Goal: Task Accomplishment & Management: Use online tool/utility

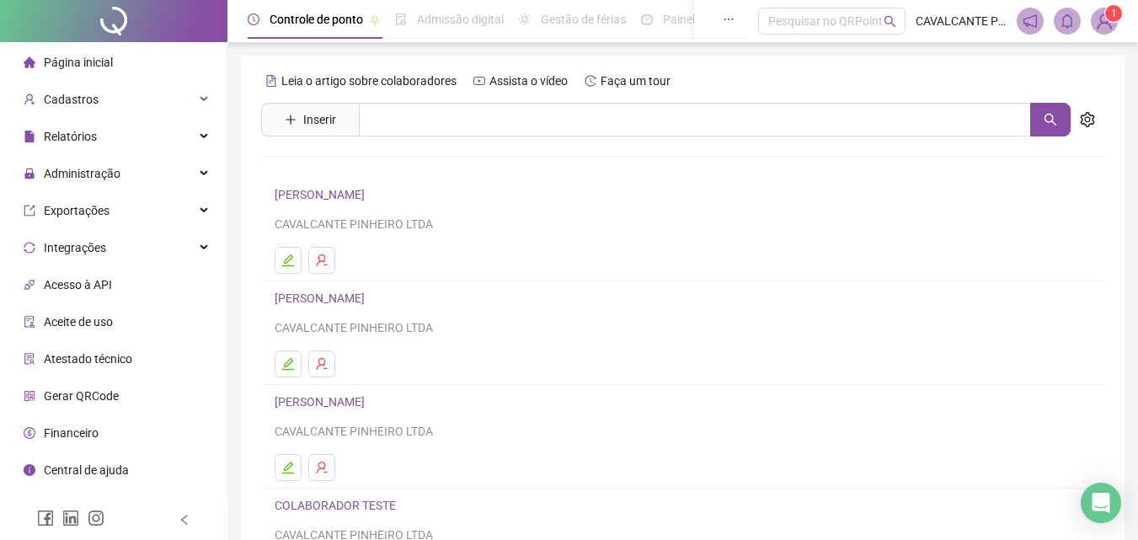
click at [1112, 18] on span "1" at bounding box center [1114, 14] width 6 height 12
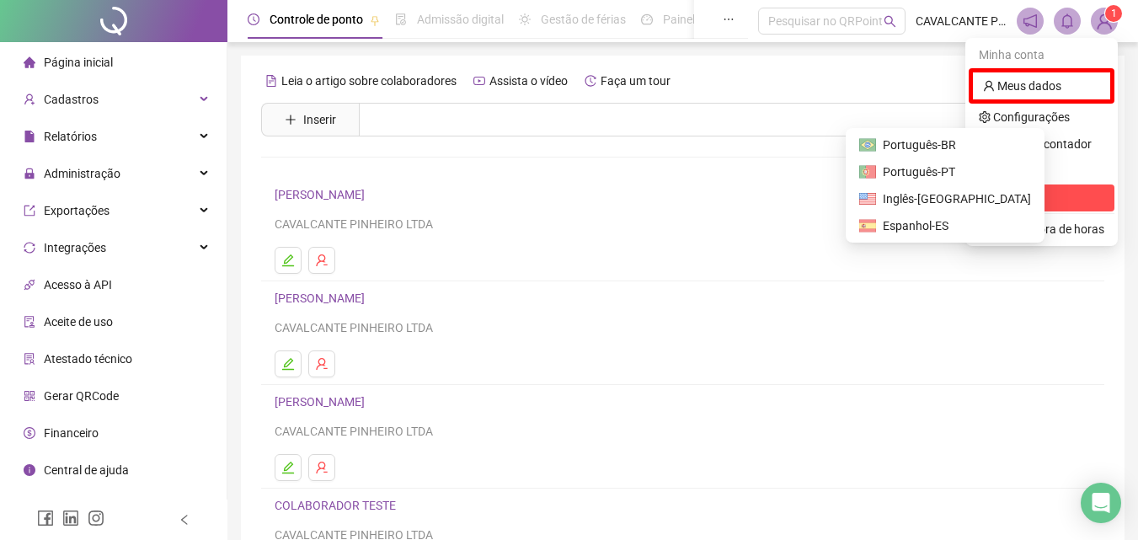
click at [1000, 198] on span "Sair" at bounding box center [1003, 197] width 20 height 13
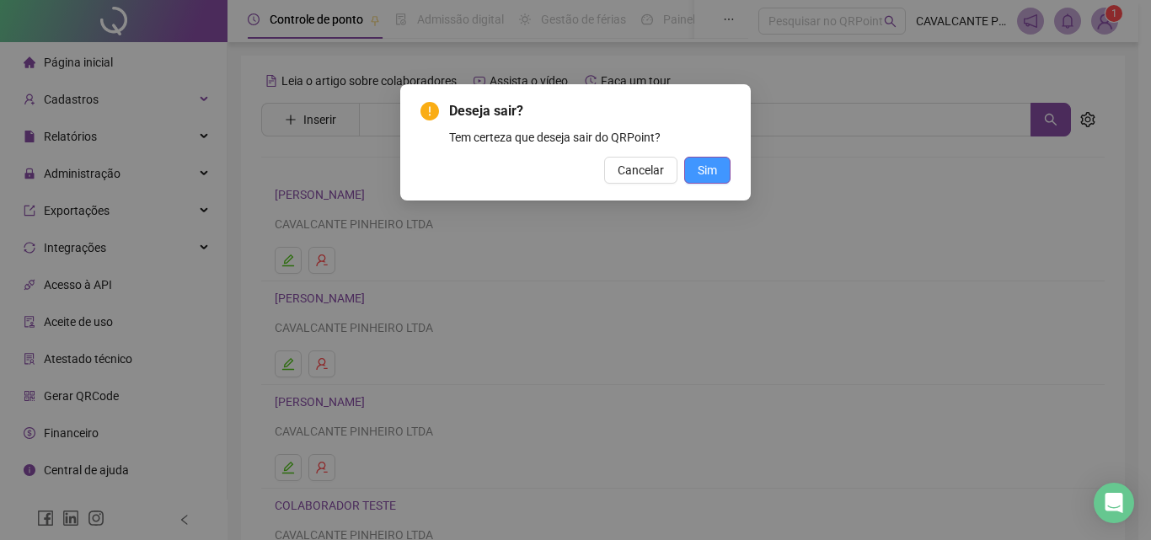
click at [713, 166] on span "Sim" at bounding box center [707, 170] width 19 height 19
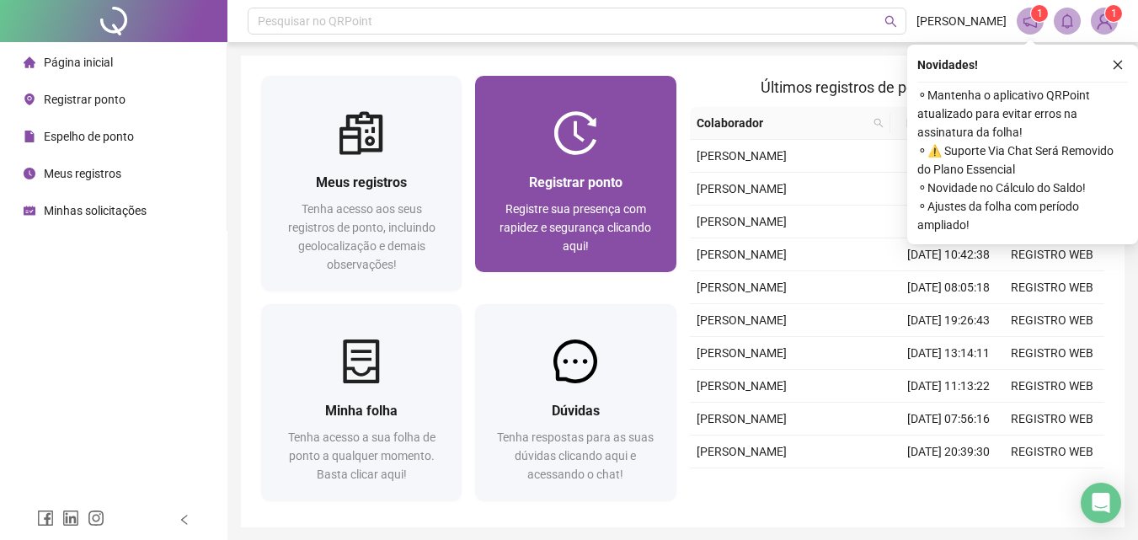
click at [625, 156] on div "Registrar ponto Registre sua presença com rapidez e segurança clicando aqui!" at bounding box center [575, 213] width 201 height 117
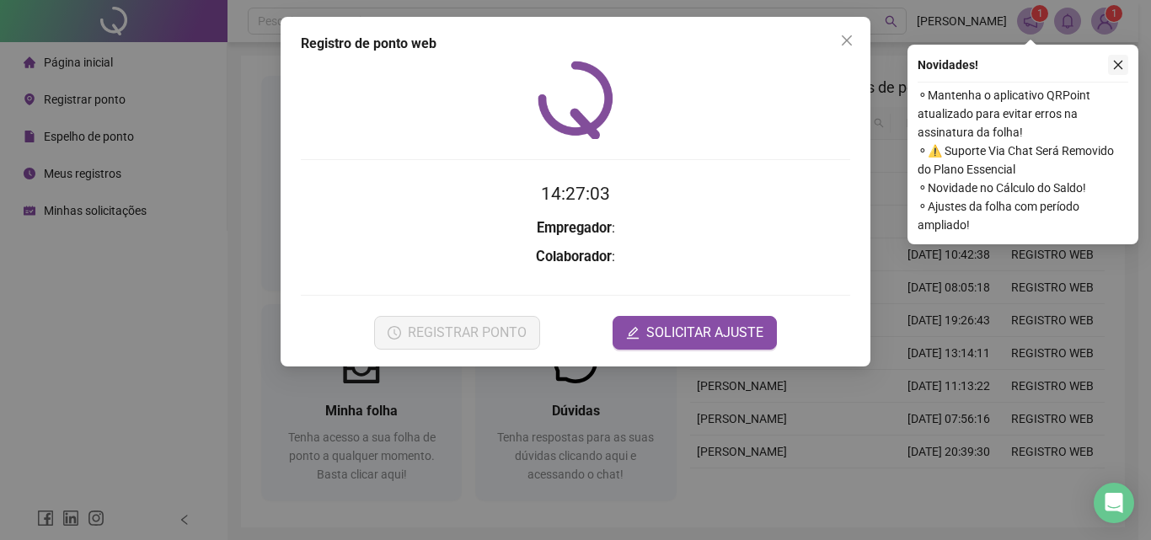
click at [1111, 67] on button "button" at bounding box center [1118, 65] width 20 height 20
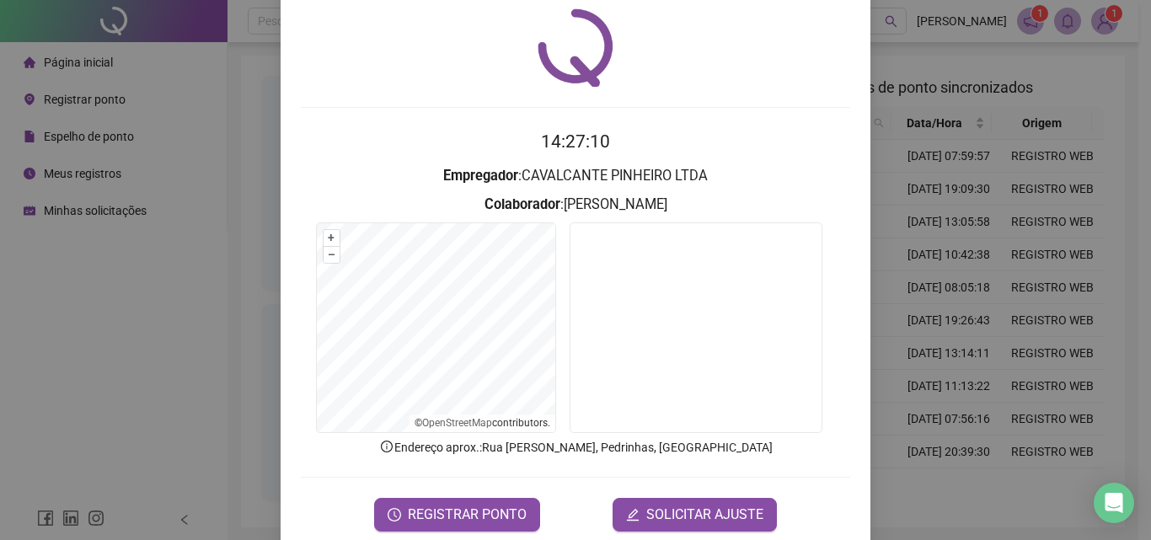
scroll to position [81, 0]
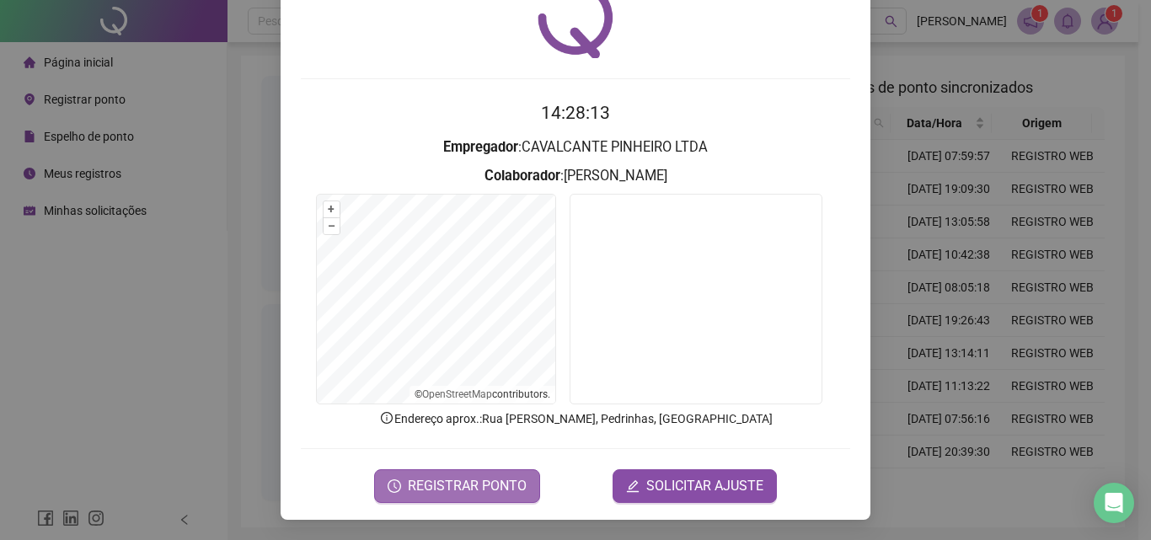
click at [481, 486] on span "REGISTRAR PONTO" at bounding box center [467, 486] width 119 height 20
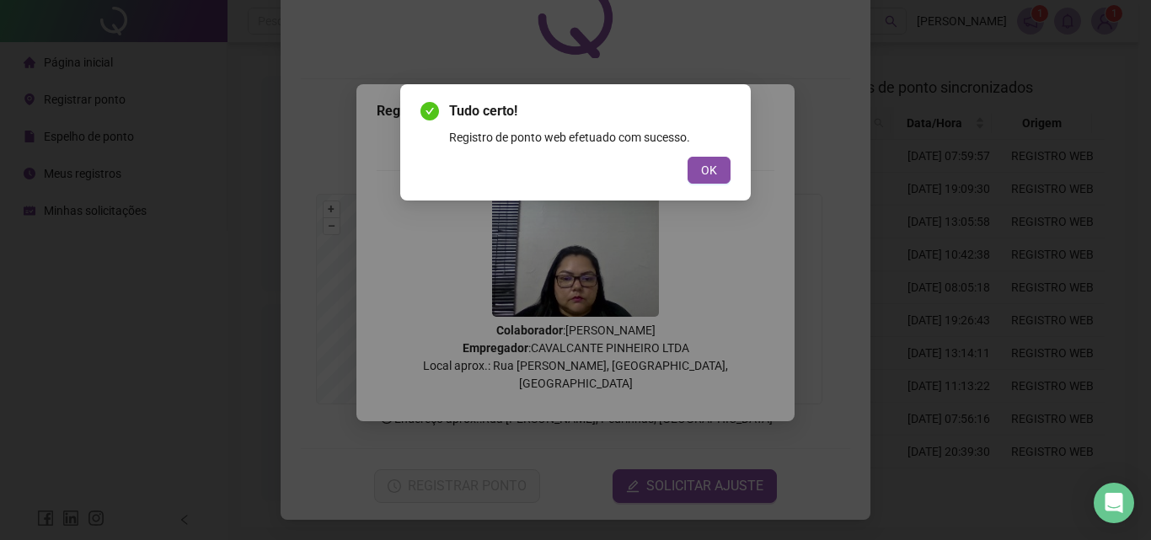
click at [702, 155] on div "Tudo certo! Registro de ponto web efetuado com sucesso. OK" at bounding box center [575, 142] width 310 height 83
click at [713, 169] on span "OK" at bounding box center [709, 170] width 16 height 19
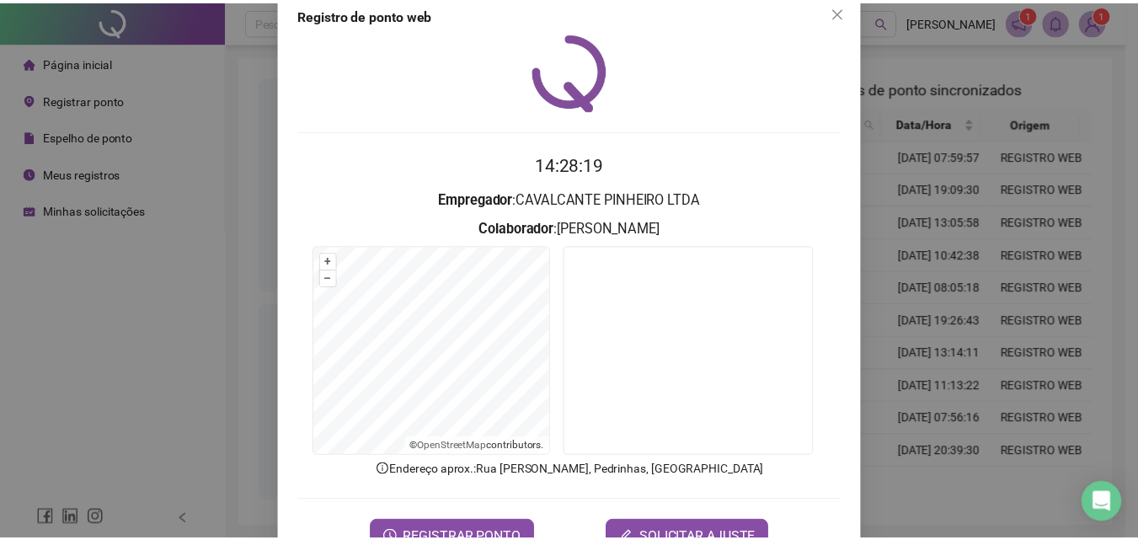
scroll to position [0, 0]
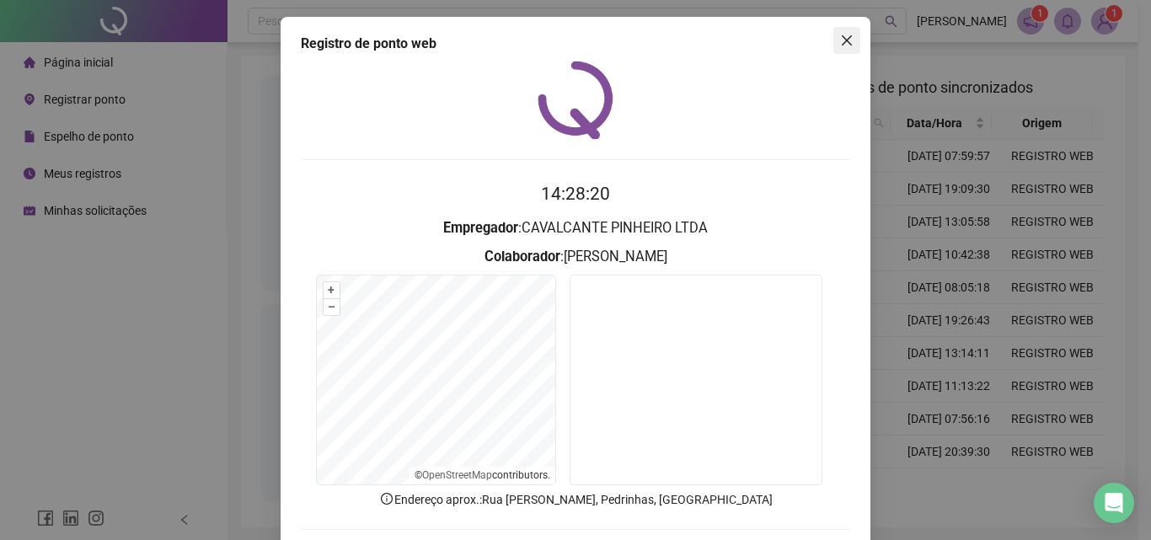
click at [840, 40] on icon "close" at bounding box center [846, 40] width 13 height 13
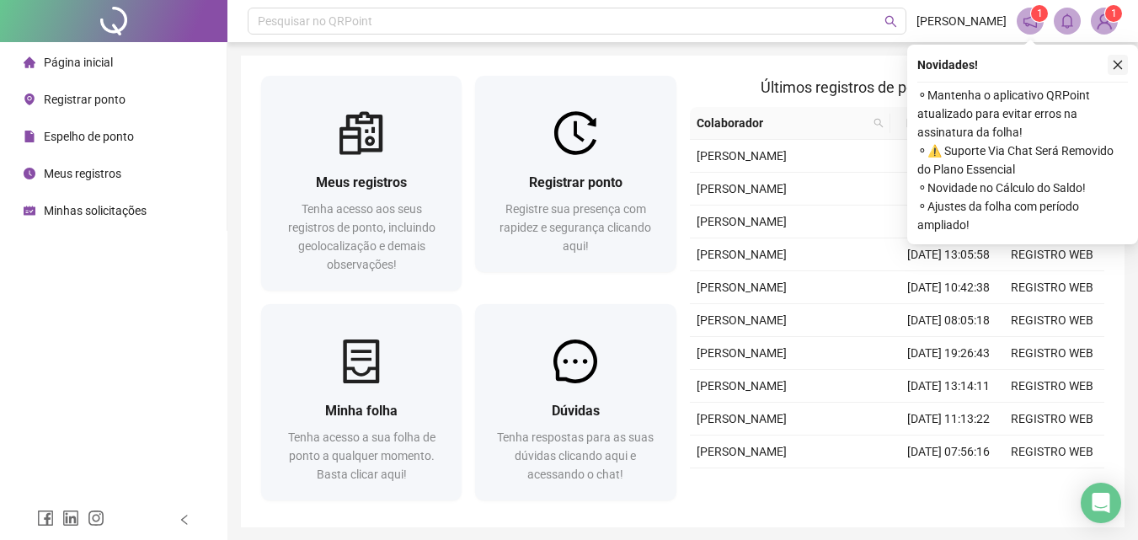
click at [1119, 63] on icon "close" at bounding box center [1118, 65] width 12 height 12
